Goal: Task Accomplishment & Management: Complete application form

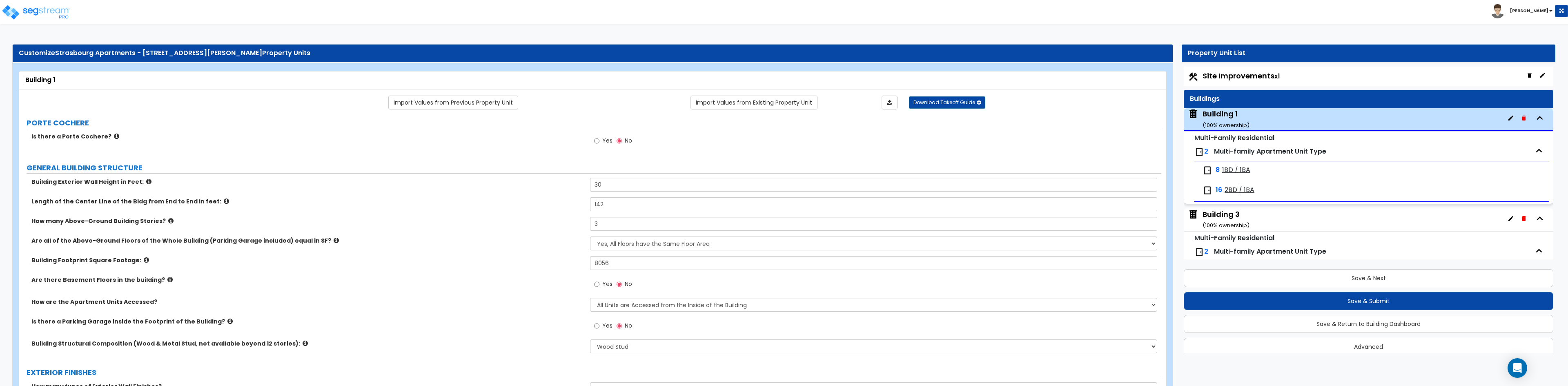
select select "7"
select select "2"
select select "4"
select select "3"
select select "2"
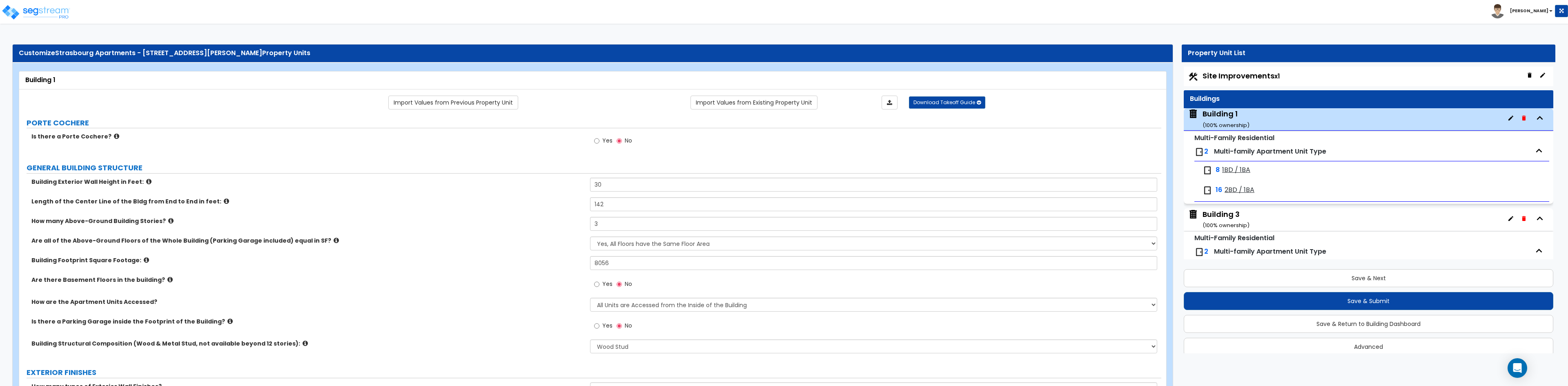
select select "2"
select select "3"
select select "1"
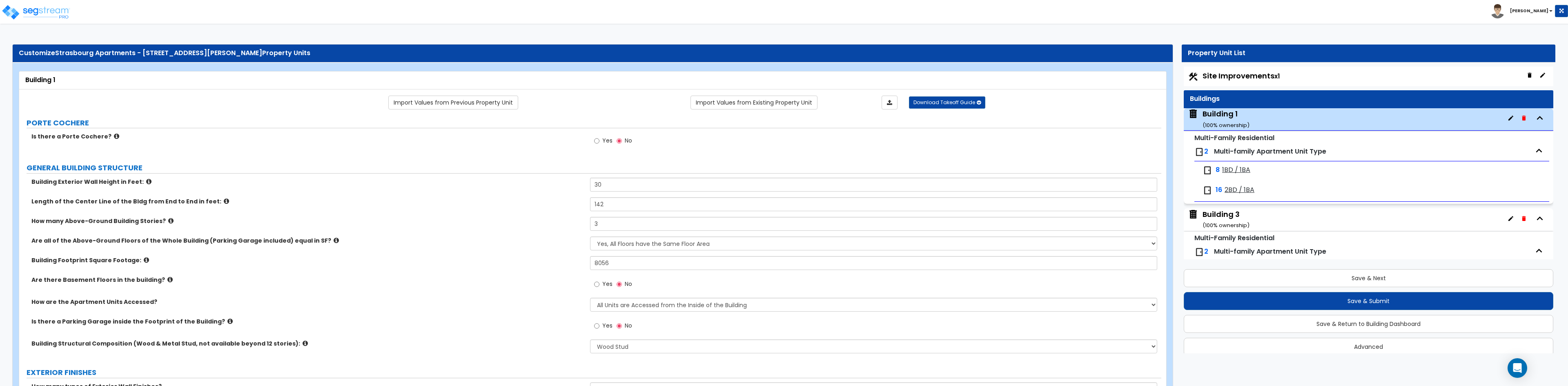
select select "1"
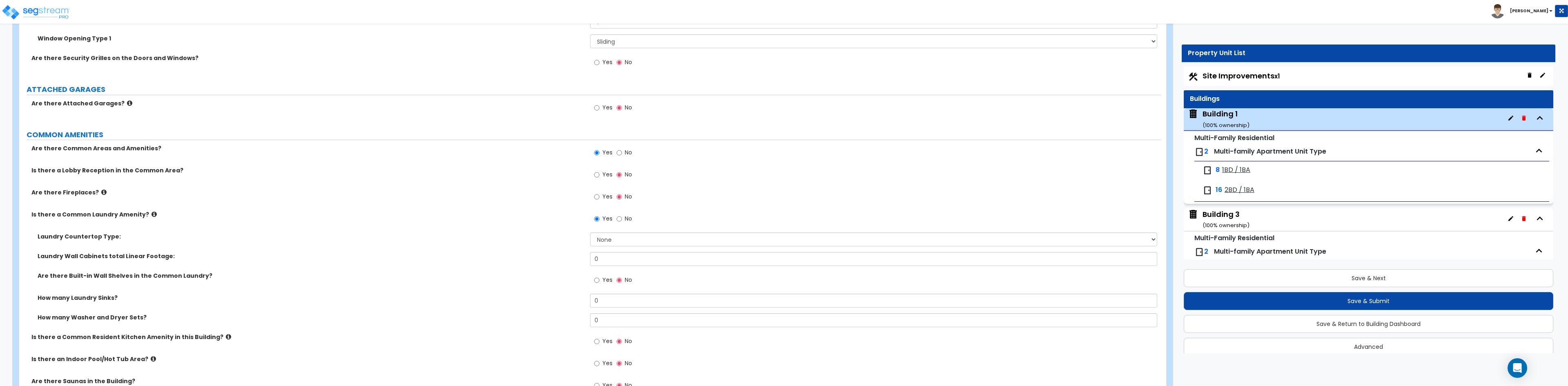
scroll to position [41, 0]
